Goal: Transaction & Acquisition: Purchase product/service

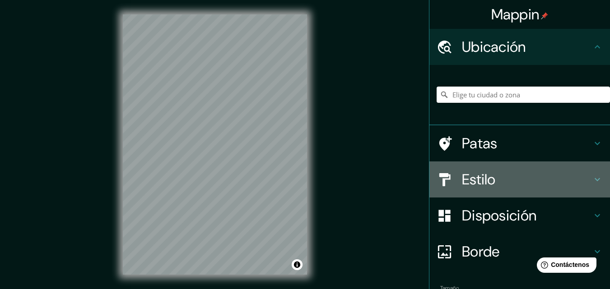
click at [595, 180] on icon at bounding box center [597, 179] width 5 height 3
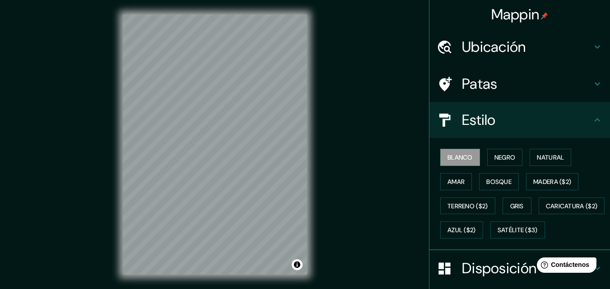
click at [592, 123] on icon at bounding box center [597, 120] width 11 height 11
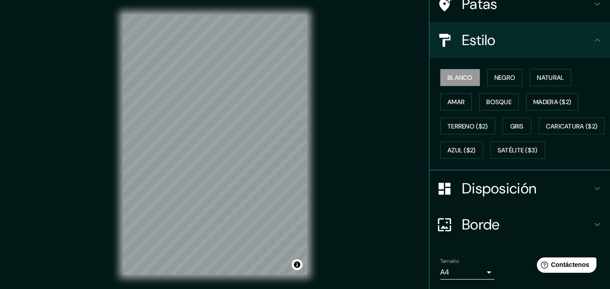
scroll to position [90, 0]
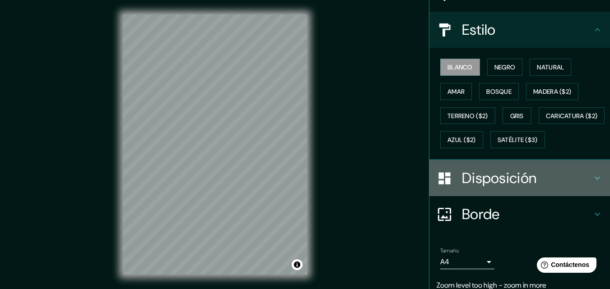
click at [592, 184] on icon at bounding box center [597, 178] width 11 height 11
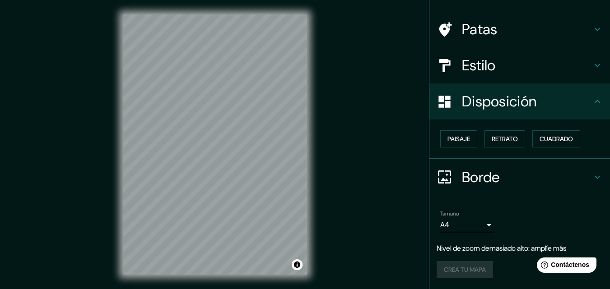
scroll to position [54, 0]
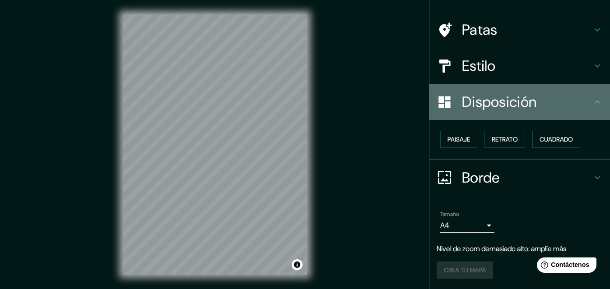
click at [592, 100] on icon at bounding box center [597, 102] width 11 height 11
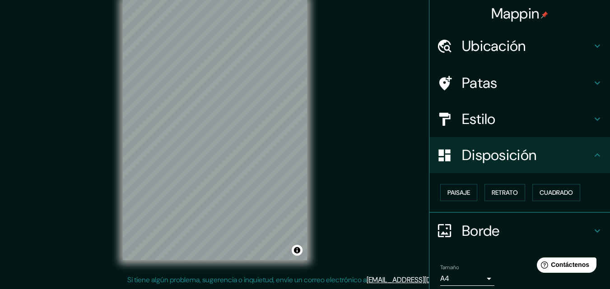
scroll to position [0, 0]
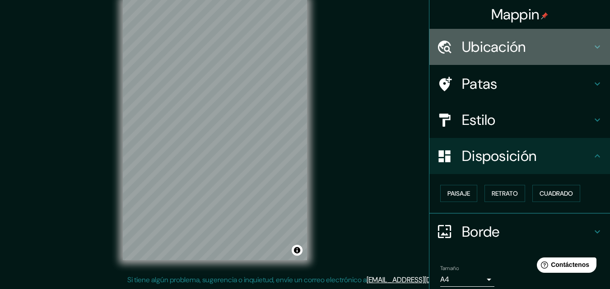
click at [473, 49] on font "Ubicación" at bounding box center [494, 46] width 64 height 19
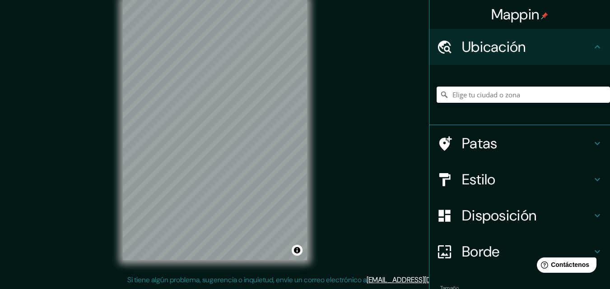
click at [510, 97] on input "Elige tu ciudad o zona" at bounding box center [523, 95] width 173 height 16
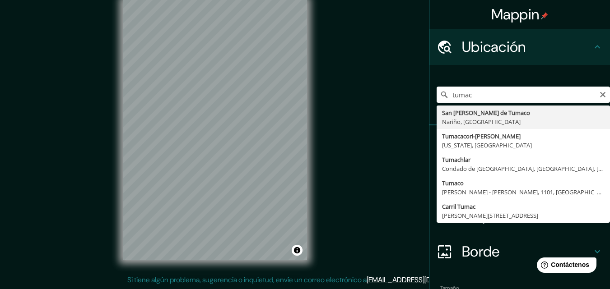
type input "San [PERSON_NAME] de Tumaco, [GEOGRAPHIC_DATA], [GEOGRAPHIC_DATA]"
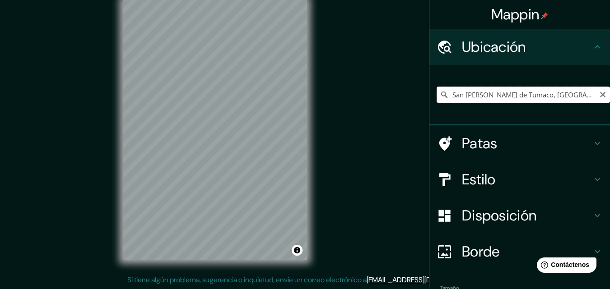
click at [464, 98] on input "San [PERSON_NAME] de Tumaco, [GEOGRAPHIC_DATA], [GEOGRAPHIC_DATA]" at bounding box center [523, 95] width 173 height 16
click at [599, 93] on icon "Claro" at bounding box center [602, 94] width 7 height 7
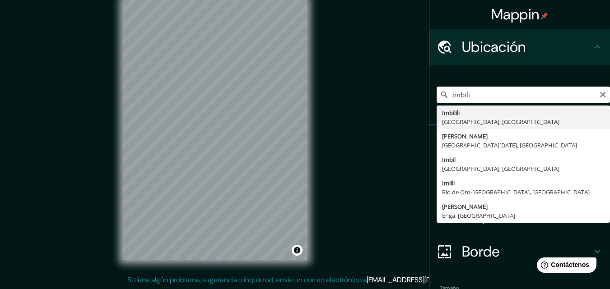
type input "imbili"
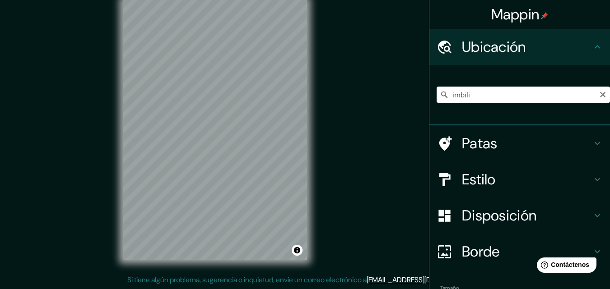
click at [599, 97] on icon "Claro" at bounding box center [602, 94] width 7 height 7
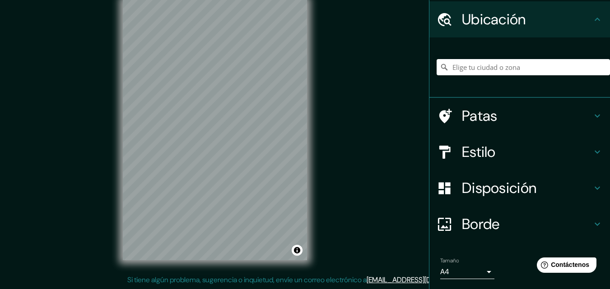
scroll to position [56, 0]
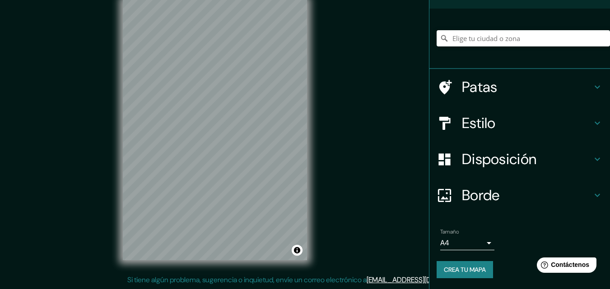
click at [480, 242] on body "Mappin Ubicación Imbilili [GEOGRAPHIC_DATA], [GEOGRAPHIC_DATA] [PERSON_NAME] [G…" at bounding box center [305, 130] width 610 height 289
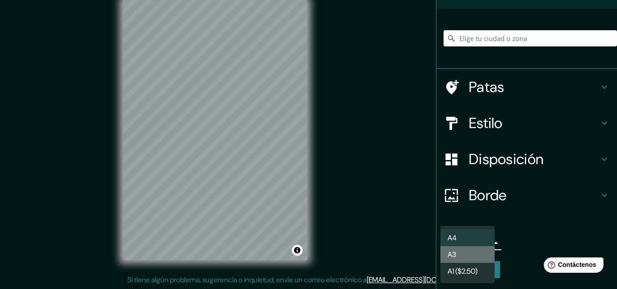
click at [474, 254] on li "A3" at bounding box center [467, 255] width 54 height 17
type input "a4"
